Goal: Use online tool/utility: Utilize a website feature to perform a specific function

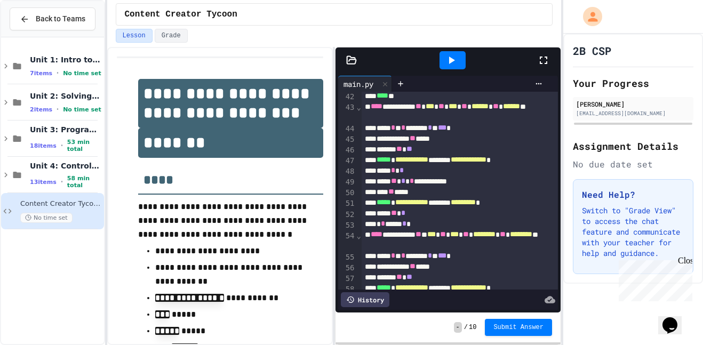
scroll to position [1305, 0]
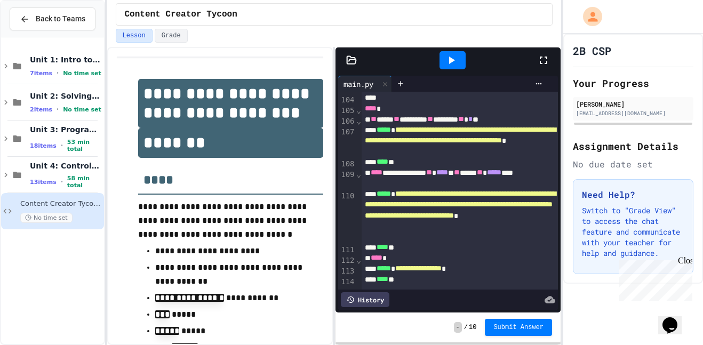
click at [459, 58] on div at bounding box center [452, 60] width 26 height 18
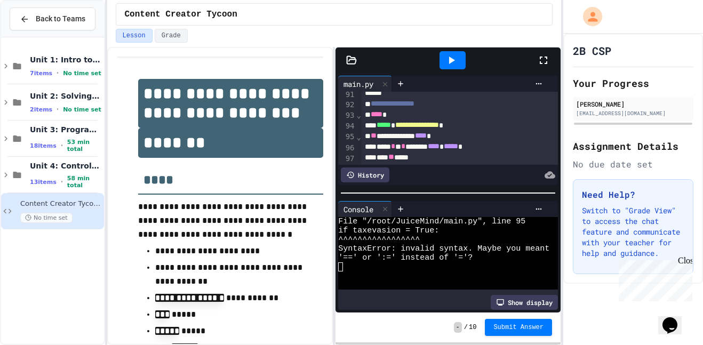
scroll to position [1159, 0]
click at [438, 140] on div "**********" at bounding box center [460, 137] width 197 height 11
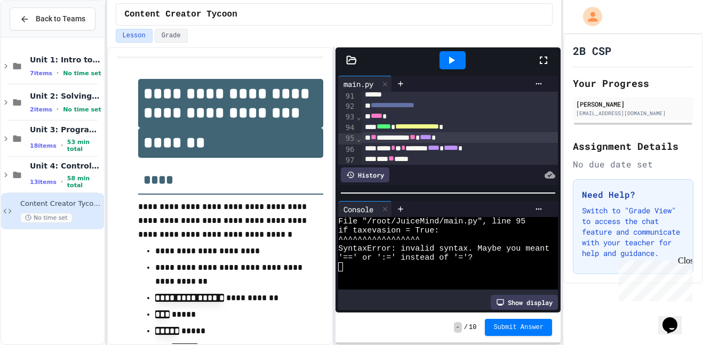
click at [452, 65] on icon at bounding box center [451, 60] width 13 height 13
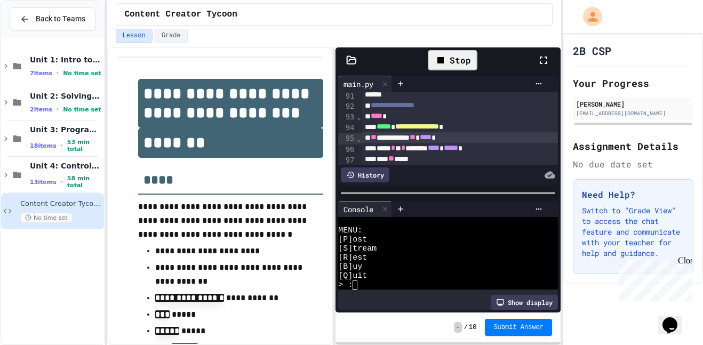
scroll to position [100, 0]
click at [458, 277] on div "[Q]uit" at bounding box center [443, 275] width 211 height 9
click at [439, 263] on div "[B]uy" at bounding box center [443, 266] width 211 height 9
type textarea "*"
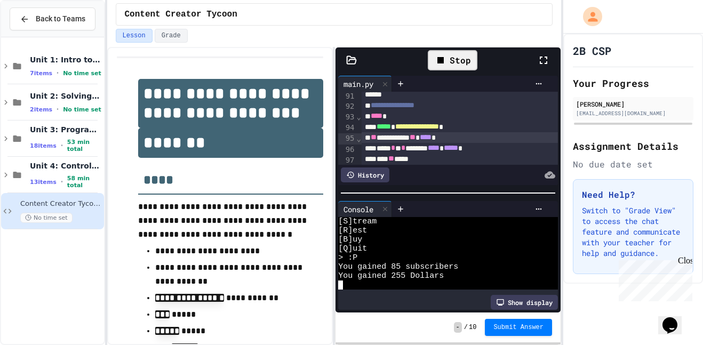
scroll to position [245, 0]
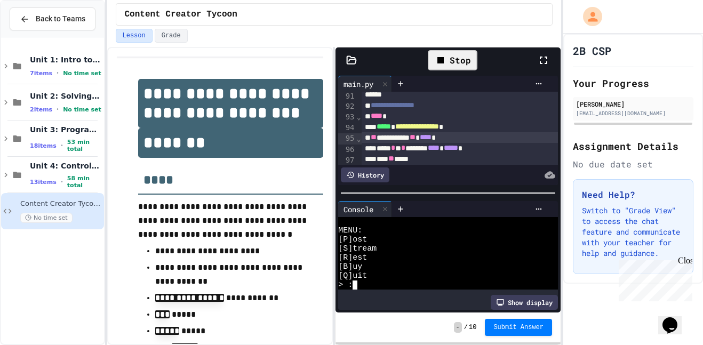
type textarea "*"
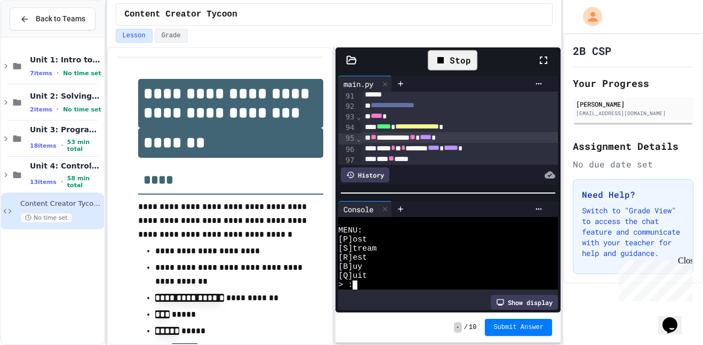
scroll to position [0, 1]
type textarea "**"
type textarea "*"
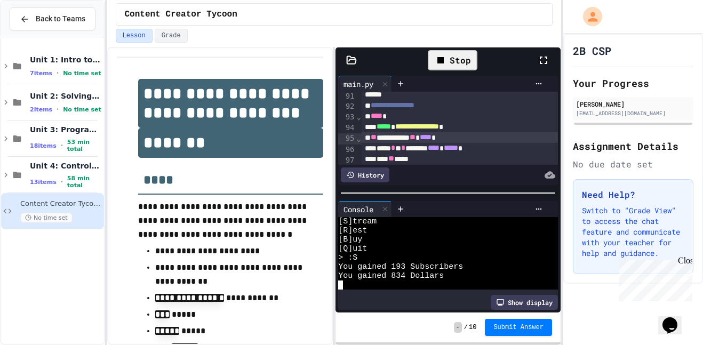
type textarea "*"
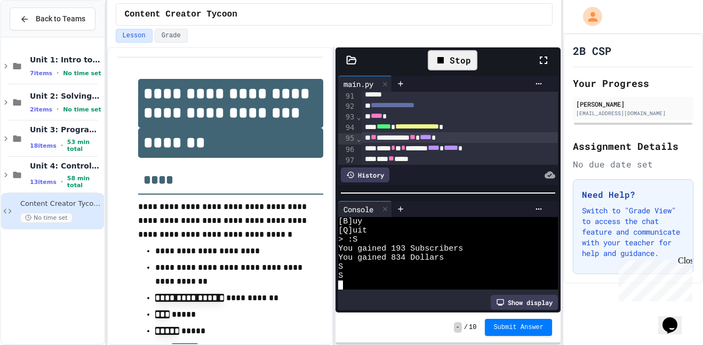
type textarea "*"
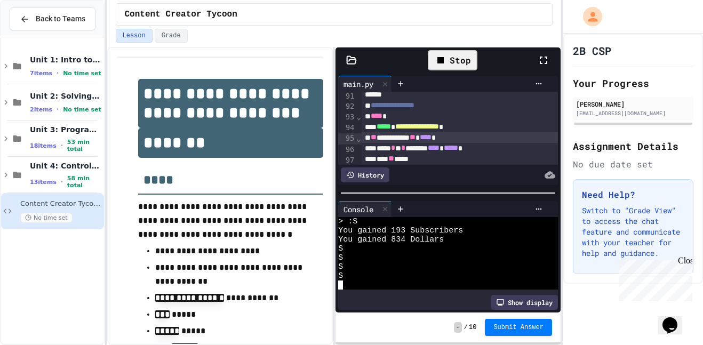
type textarea "**"
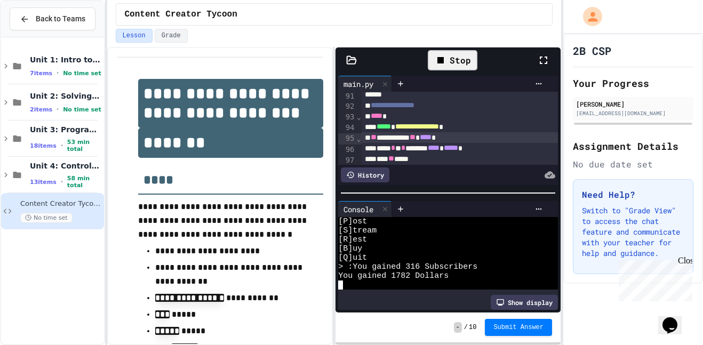
type textarea "**"
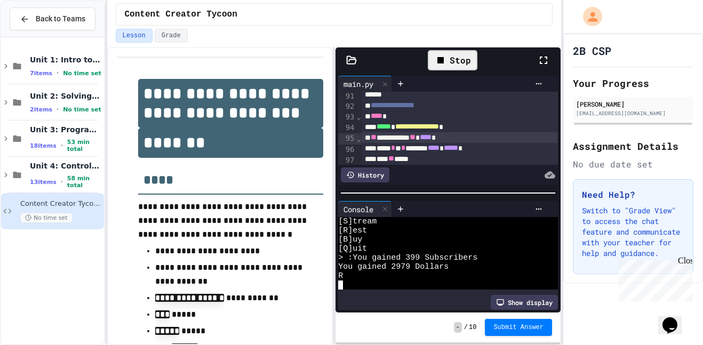
type textarea "*"
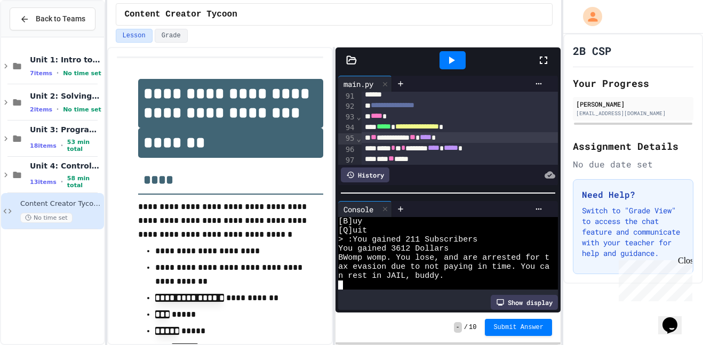
type textarea "*"
click at [460, 50] on div at bounding box center [452, 60] width 37 height 29
click at [451, 54] on icon at bounding box center [451, 60] width 13 height 13
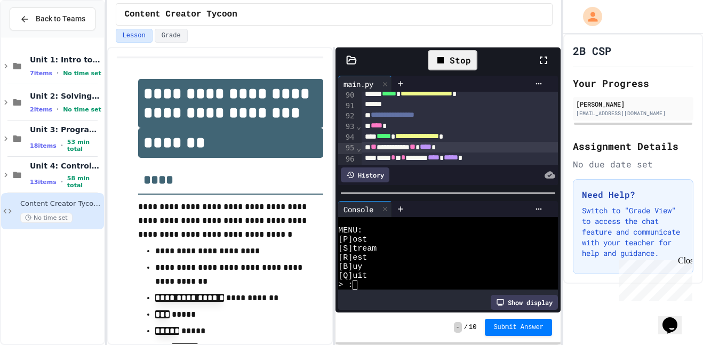
click at [450, 73] on div "Stop" at bounding box center [452, 60] width 60 height 31
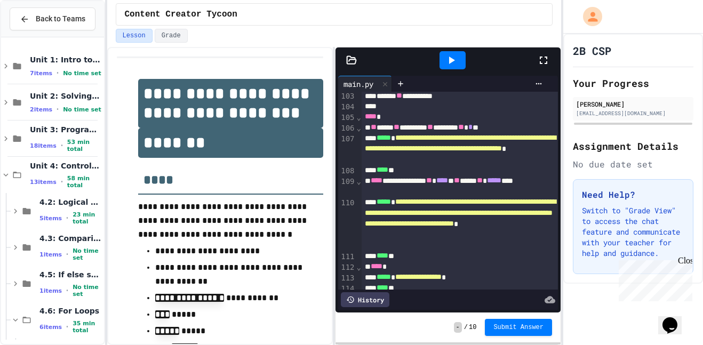
scroll to position [1305, 0]
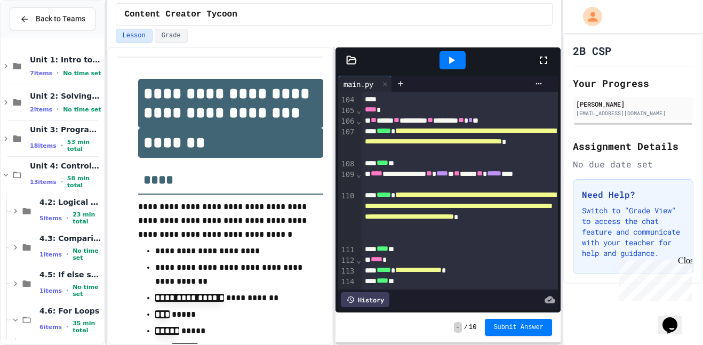
click at [446, 54] on icon at bounding box center [451, 60] width 13 height 13
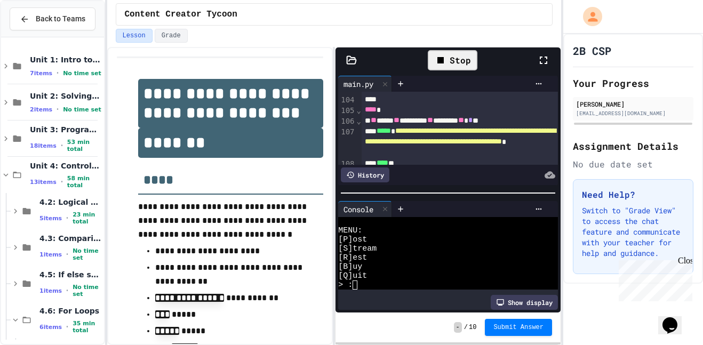
scroll to position [100, 0]
click at [451, 59] on div "Stop" at bounding box center [453, 60] width 50 height 20
